Goal: Information Seeking & Learning: Learn about a topic

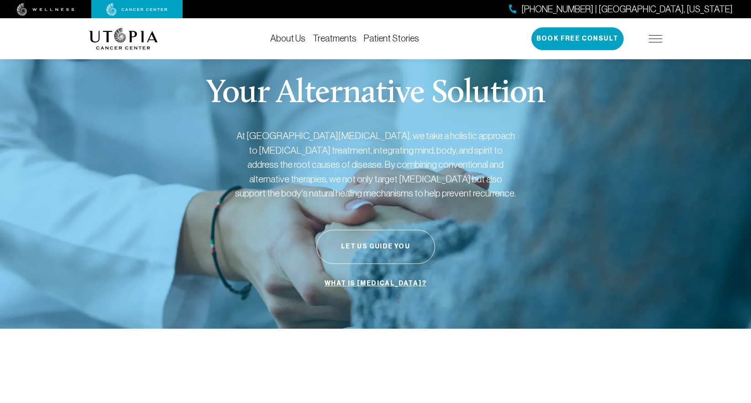
click at [329, 35] on link "Treatments" at bounding box center [335, 38] width 44 height 10
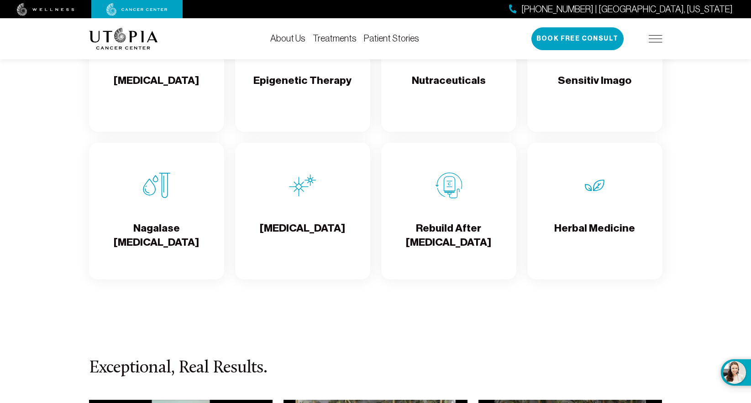
scroll to position [1600, 0]
click at [439, 220] on div "Rebuild After [MEDICAL_DATA]" at bounding box center [448, 211] width 135 height 137
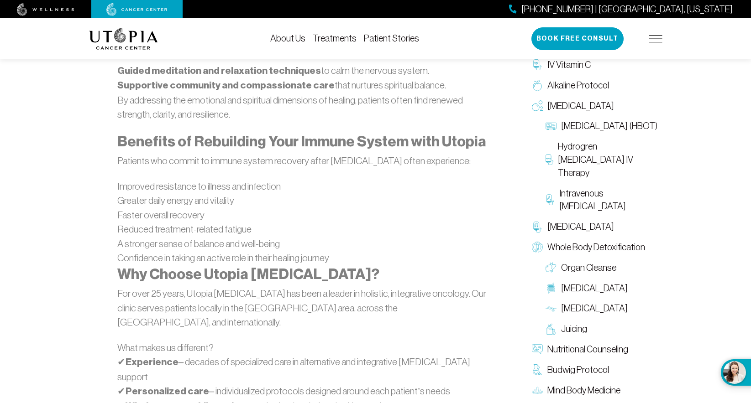
scroll to position [2200, 0]
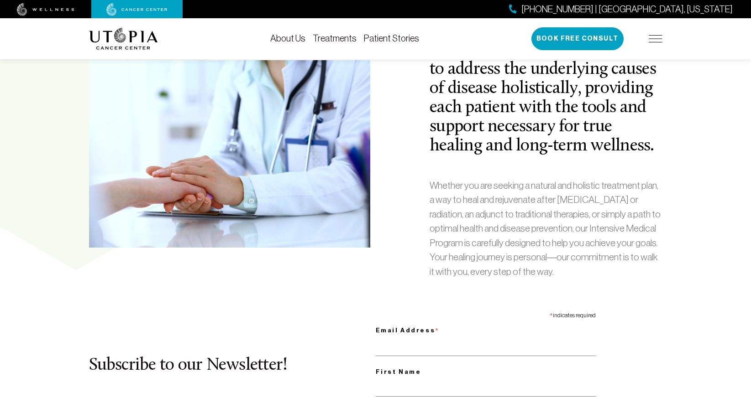
scroll to position [376, 0]
